Goal: Task Accomplishment & Management: Use online tool/utility

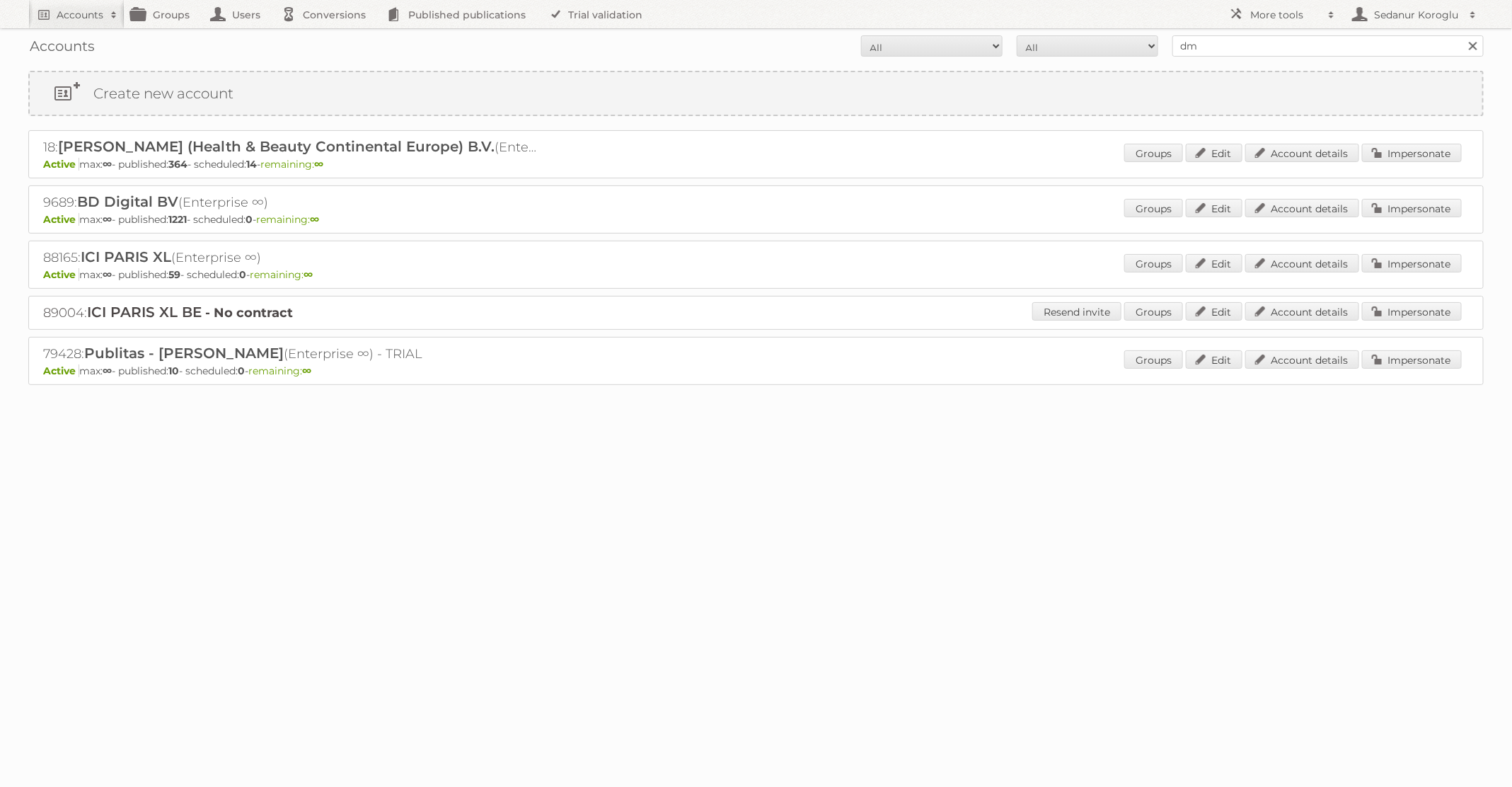
type input "dm drogerie"
click at [1462, 36] on input "Search" at bounding box center [1472, 46] width 21 height 21
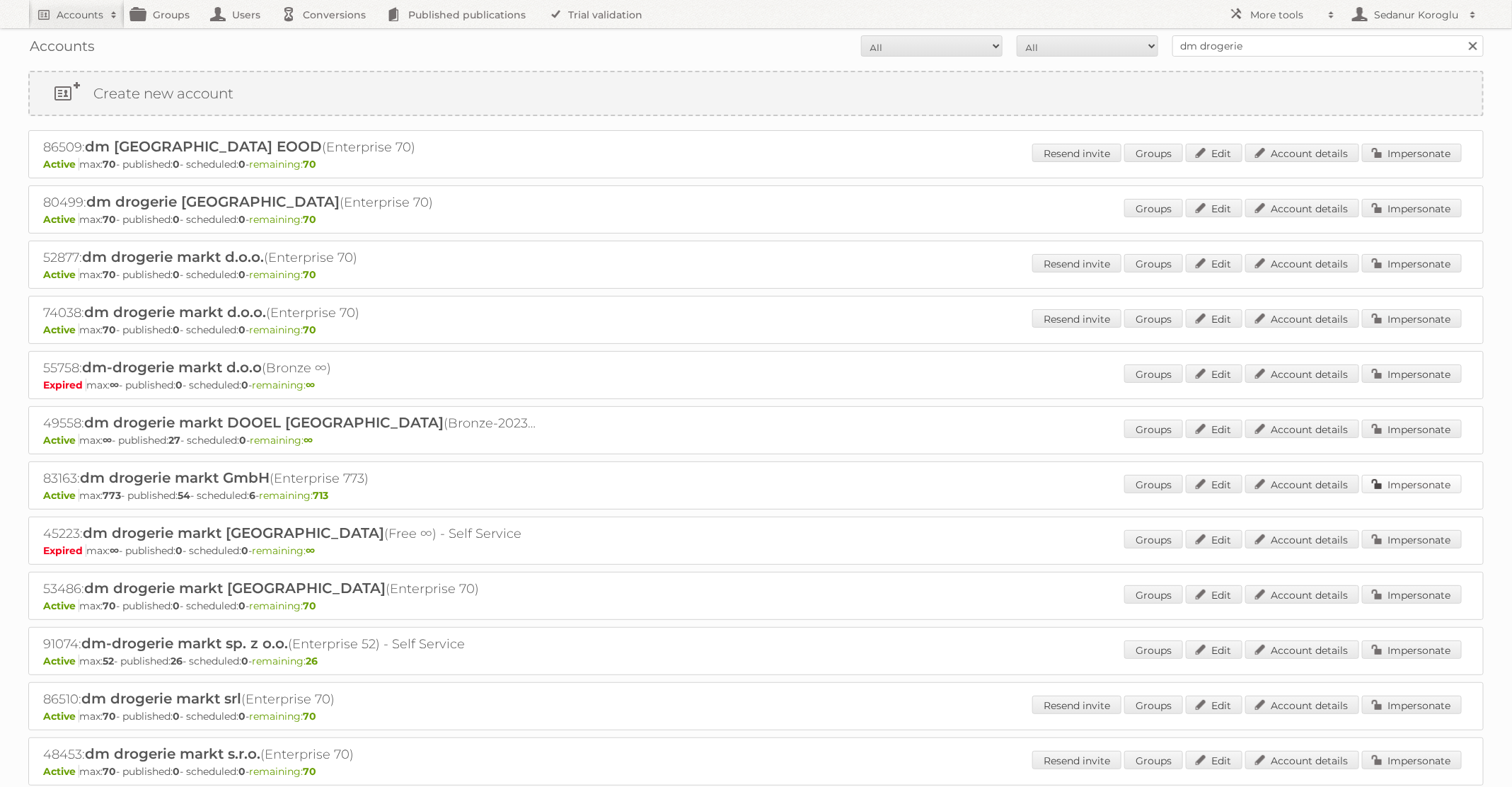
click at [1420, 485] on link "Impersonate" at bounding box center [1412, 485] width 100 height 19
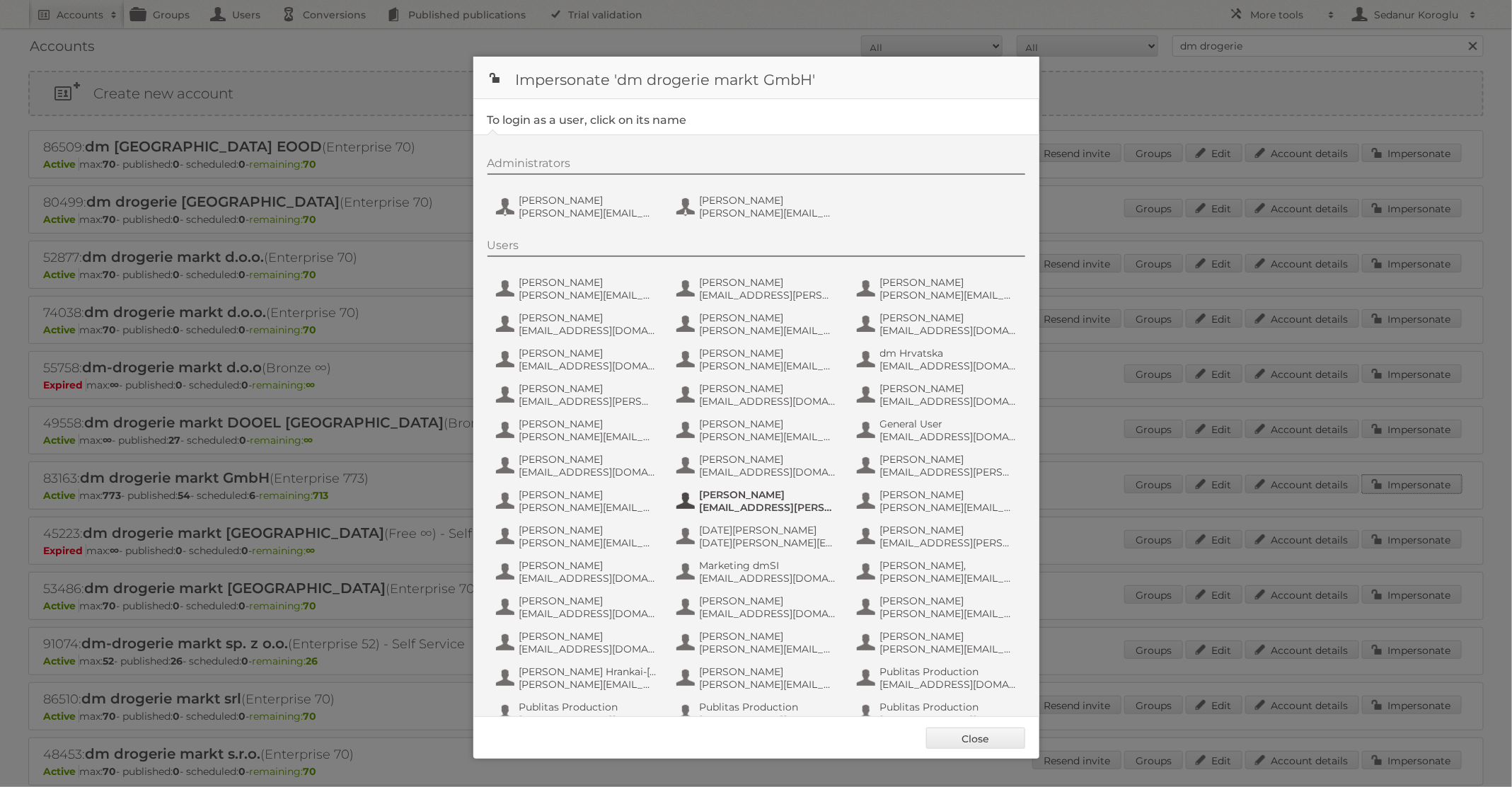
scroll to position [135, 0]
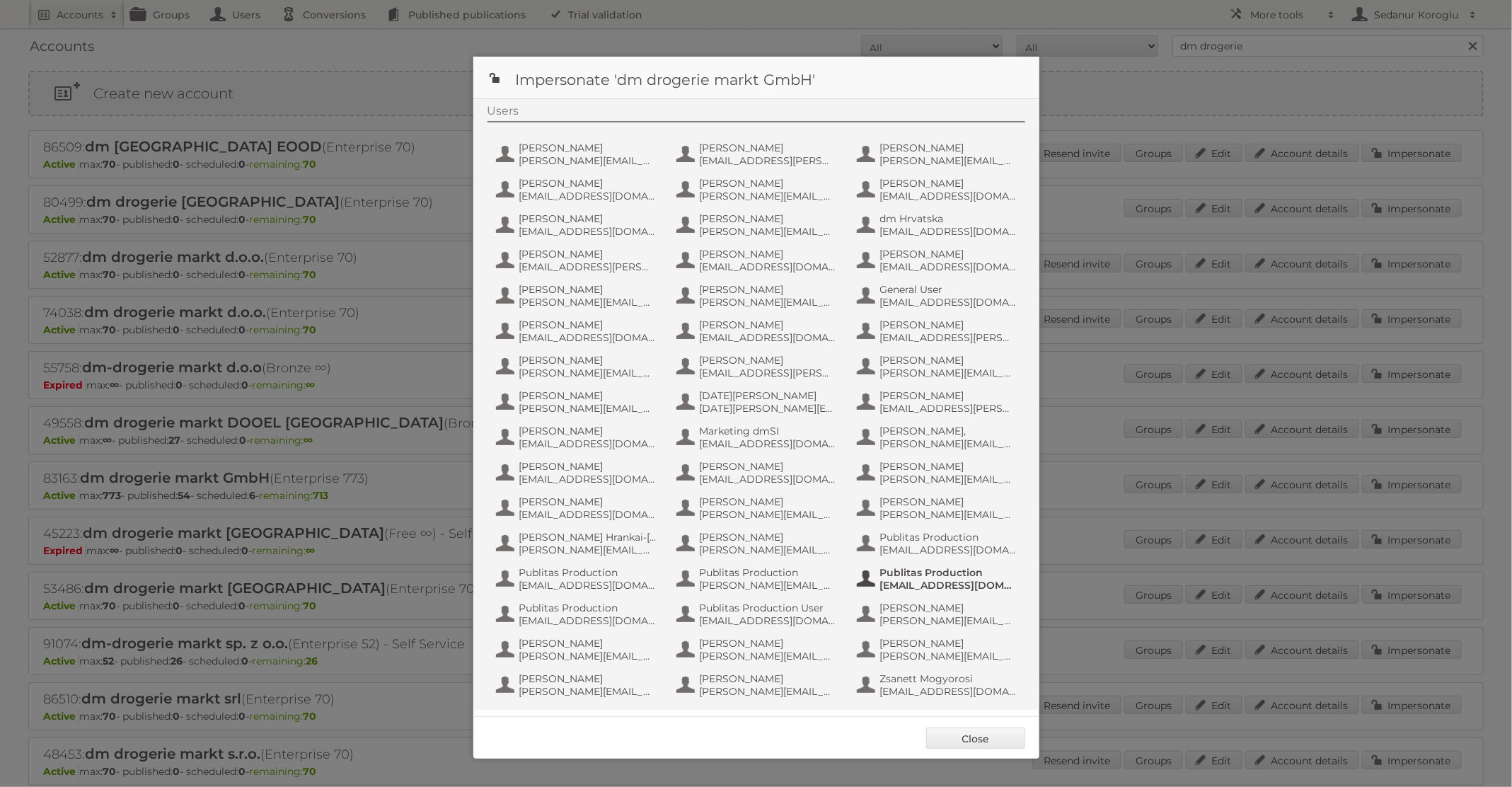
click at [931, 576] on span "Publitas Production" at bounding box center [949, 572] width 137 height 13
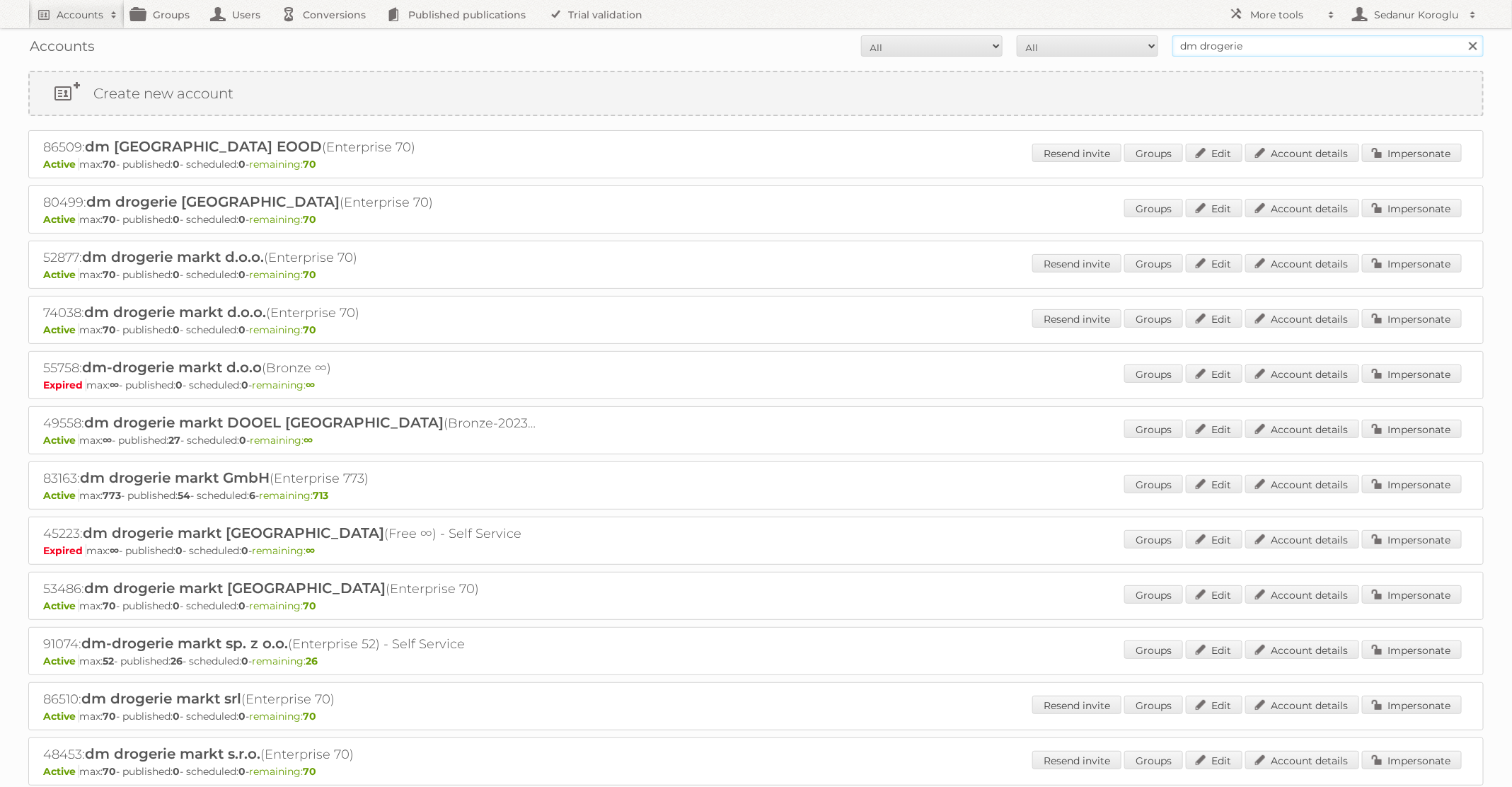
drag, startPoint x: 1263, startPoint y: 51, endPoint x: 1083, endPoint y: 19, distance: 182.8
click at [1083, 19] on body "Accounts Search Advanced Search Create new account Groups Users Conversions Pub…" at bounding box center [756, 393] width 1512 height 787
type input "pflanzen-kölle"
click at [1462, 36] on input "Search" at bounding box center [1472, 46] width 21 height 21
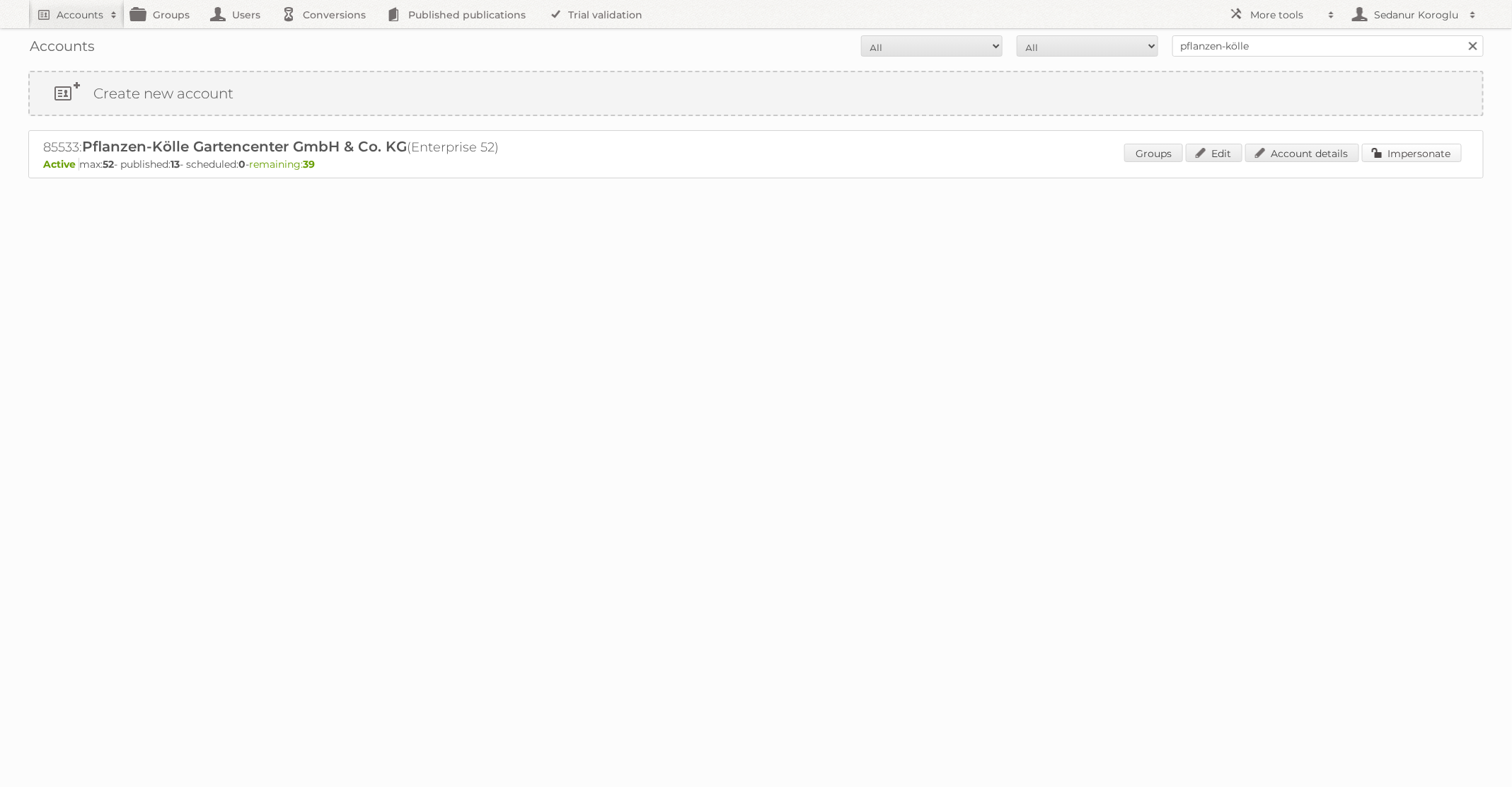
click at [1400, 160] on link "Impersonate" at bounding box center [1412, 153] width 100 height 19
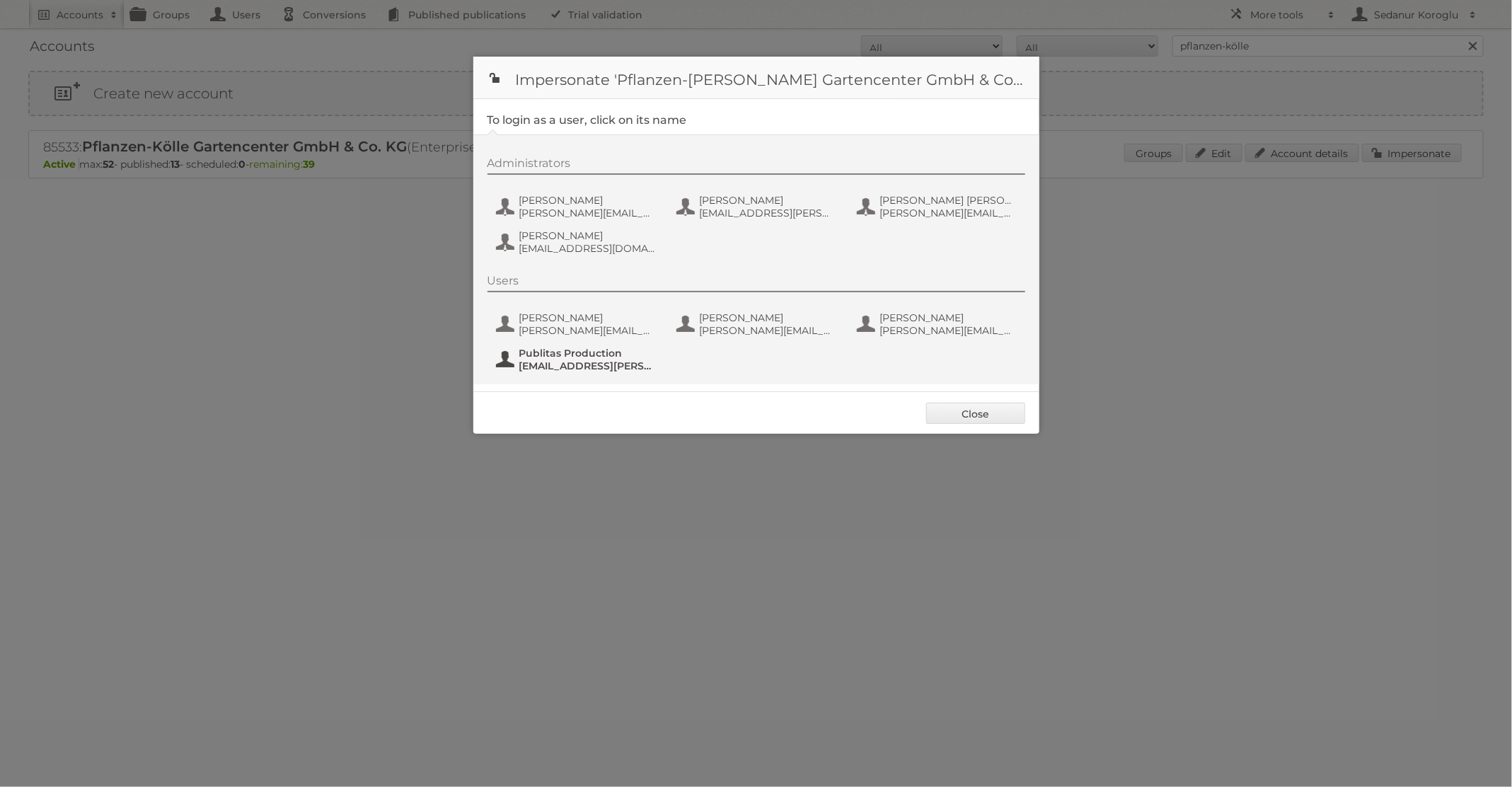
click at [620, 363] on span "fs+Pflanzen-Koelle@publitas.com" at bounding box center [588, 365] width 137 height 13
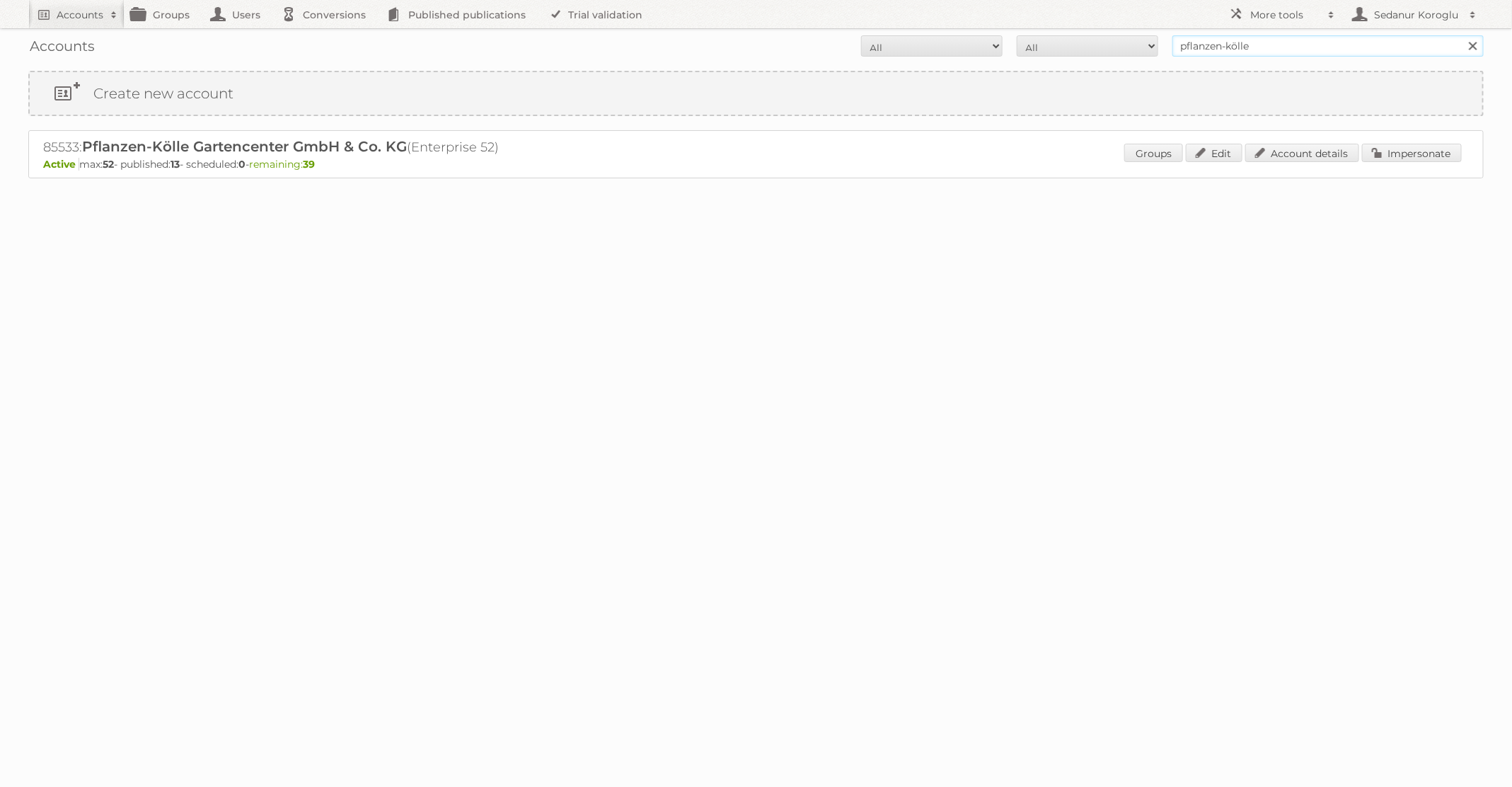
drag, startPoint x: 1260, startPoint y: 47, endPoint x: 1056, endPoint y: 33, distance: 204.5
click at [1056, 33] on div "Accounts All Active Expired Pending All Paid Trials Self service pflanzen-kölle…" at bounding box center [756, 46] width 1456 height 36
type input "Karwei"
click at [1462, 36] on input "Search" at bounding box center [1472, 46] width 21 height 21
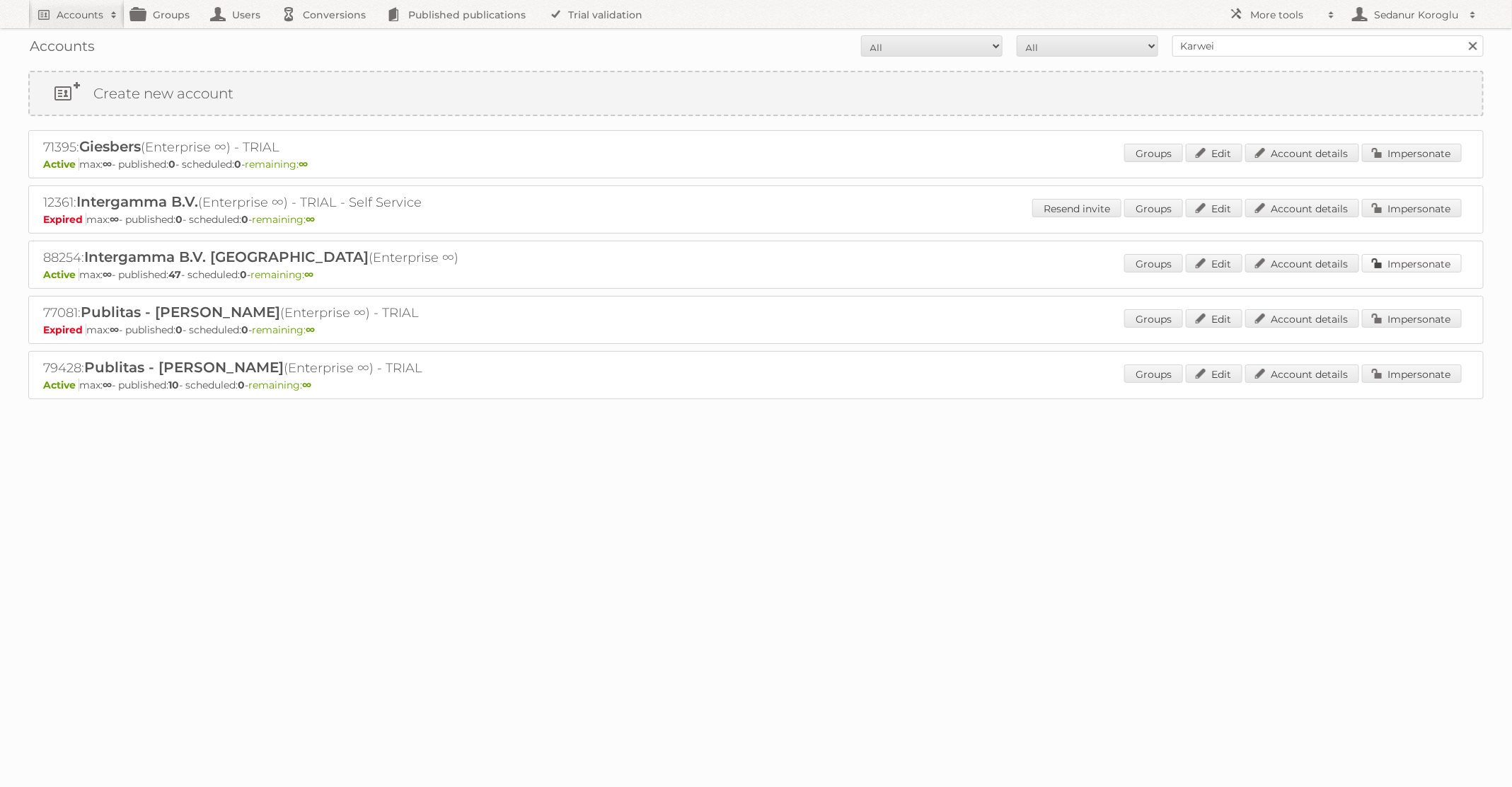
click at [1395, 256] on link "Impersonate" at bounding box center [1412, 263] width 100 height 19
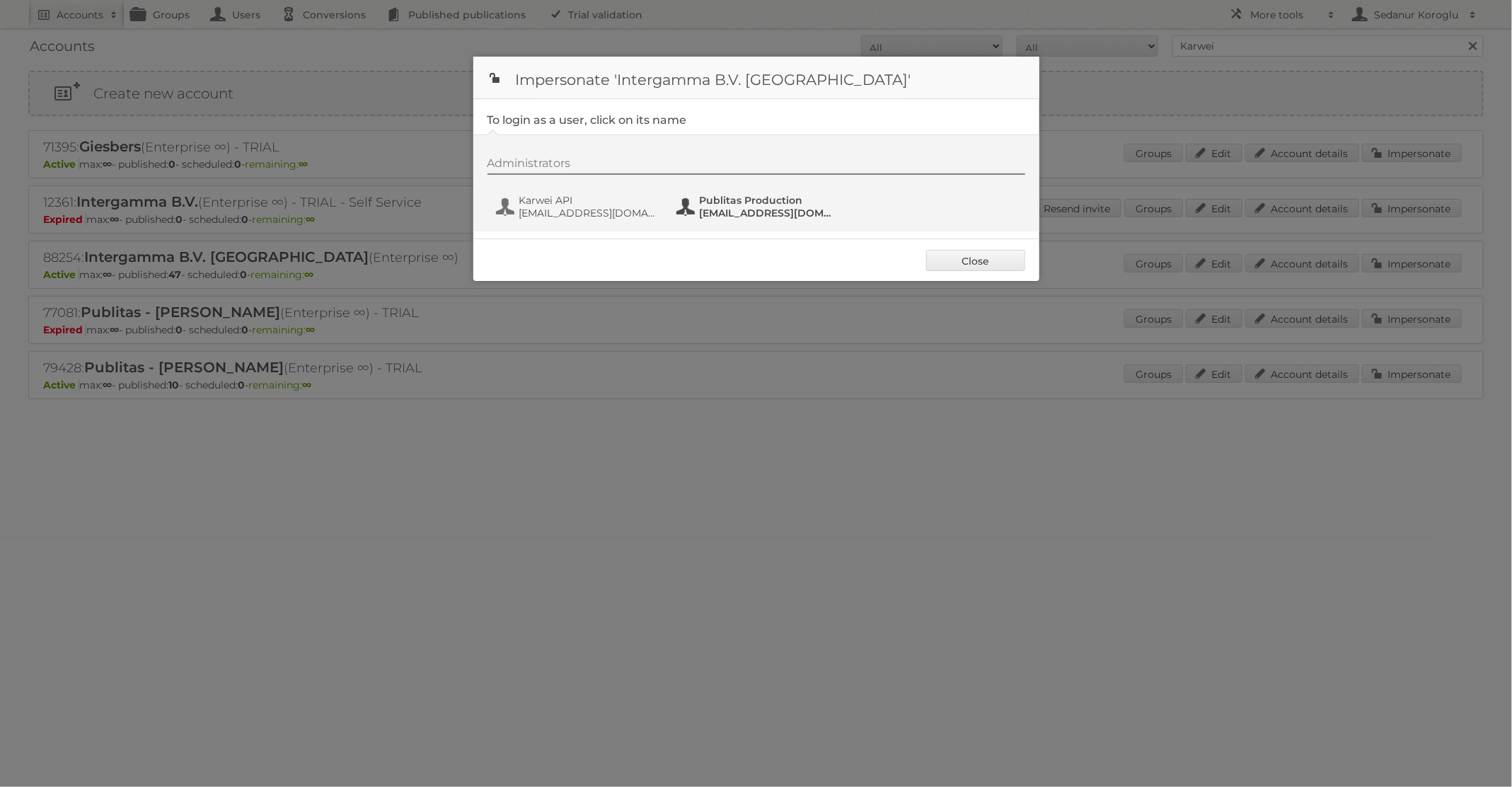
click at [745, 196] on span "Publitas Production" at bounding box center [768, 200] width 137 height 13
